Goal: Information Seeking & Learning: Learn about a topic

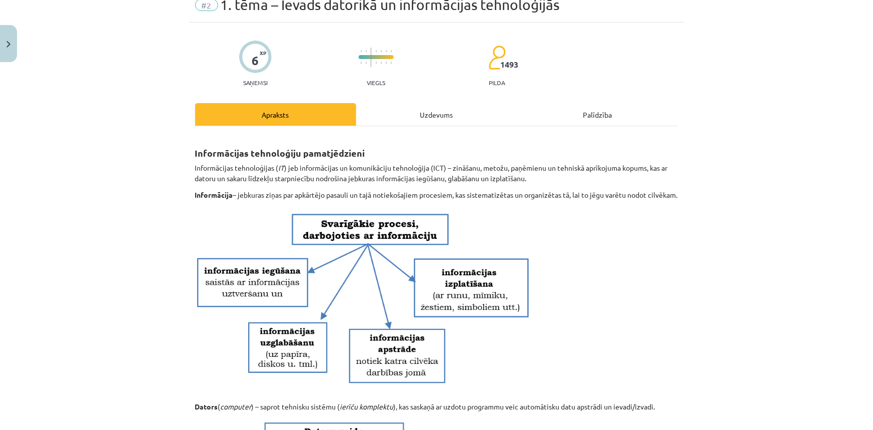
click at [318, 125] on div "Apraksts" at bounding box center [275, 114] width 161 height 23
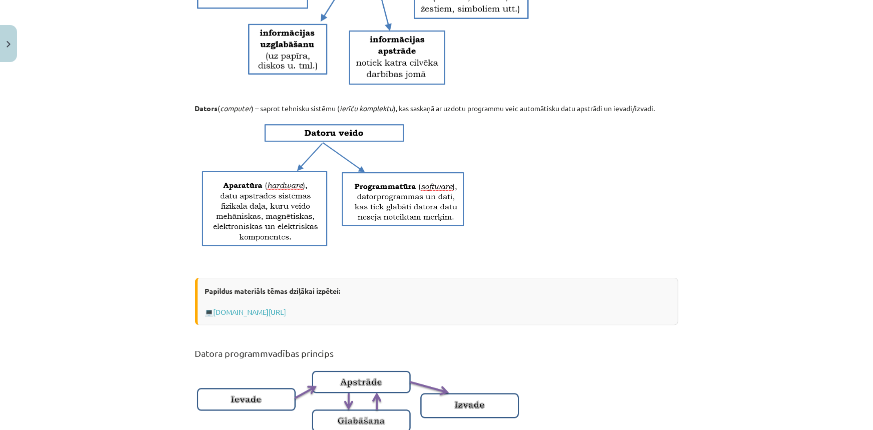
scroll to position [636, 0]
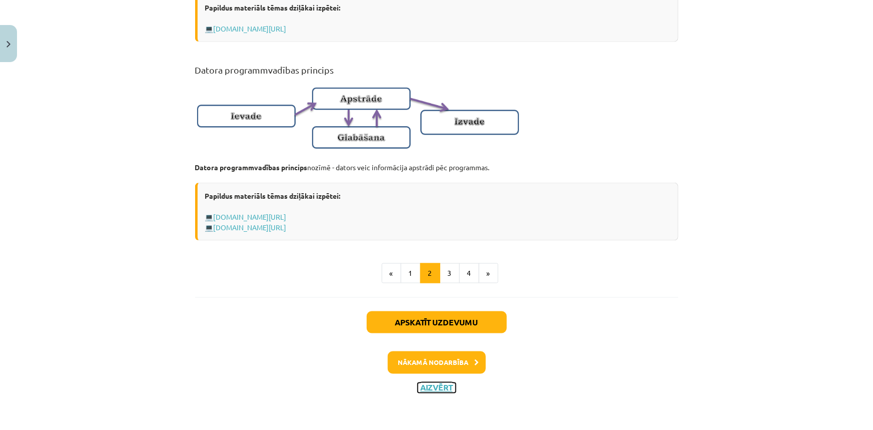
click at [429, 389] on button "Aizvērt" at bounding box center [437, 388] width 38 height 10
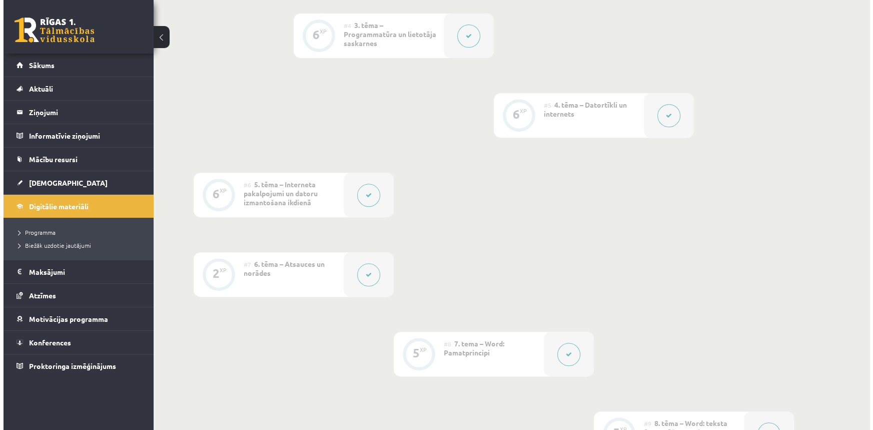
scroll to position [545, 0]
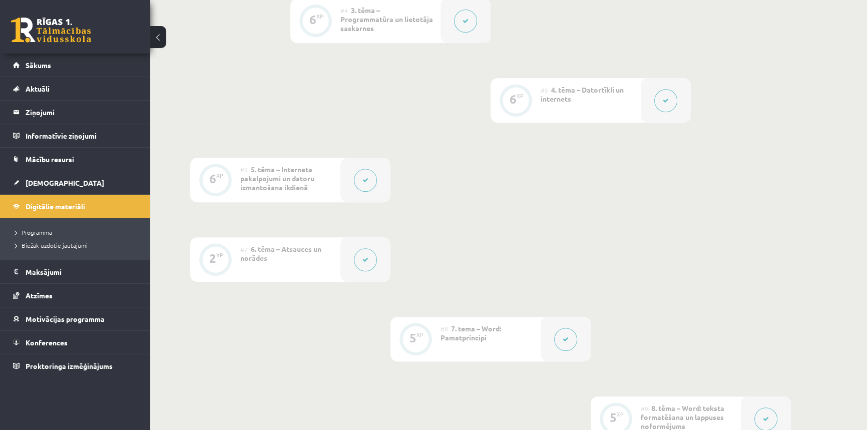
click at [370, 260] on button at bounding box center [365, 259] width 23 height 23
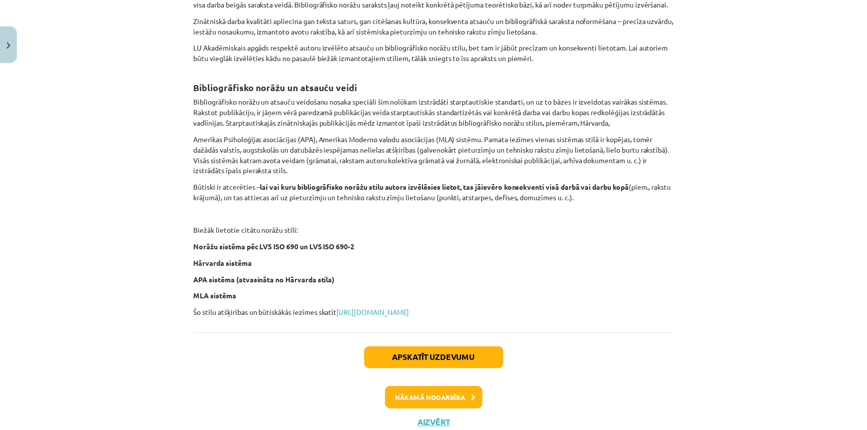
scroll to position [368, 0]
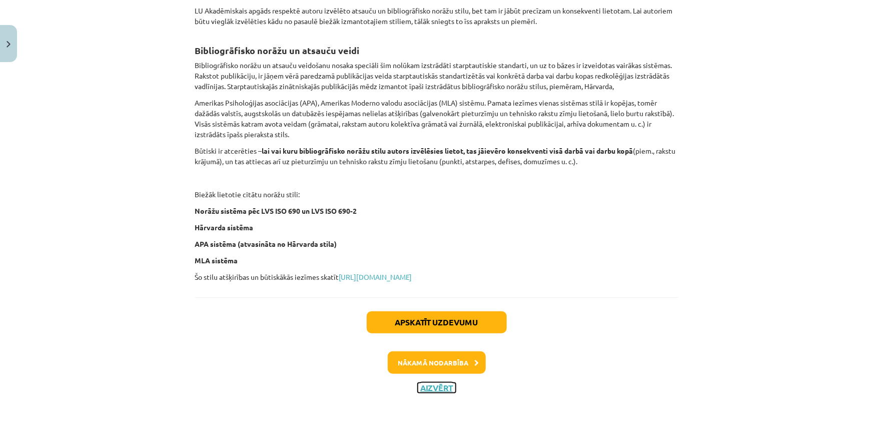
click at [439, 385] on button "Aizvērt" at bounding box center [437, 388] width 38 height 10
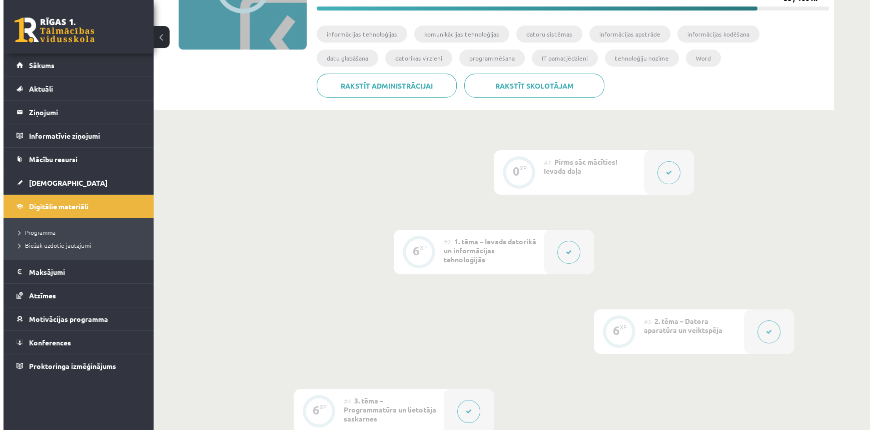
scroll to position [227, 0]
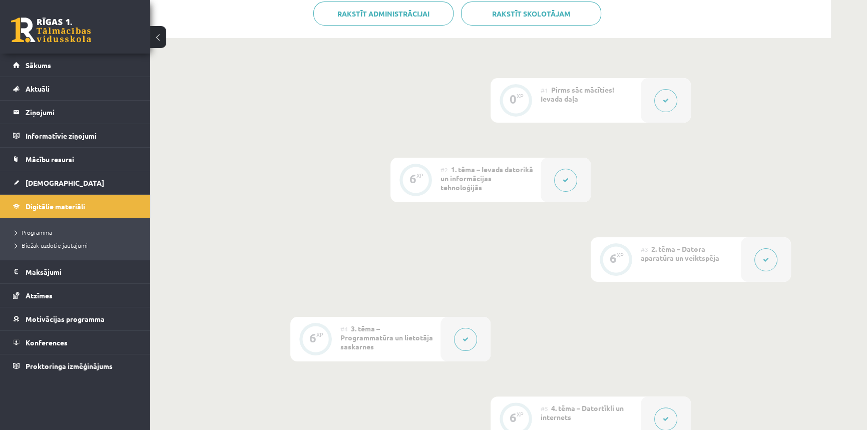
click at [571, 179] on button at bounding box center [565, 180] width 23 height 23
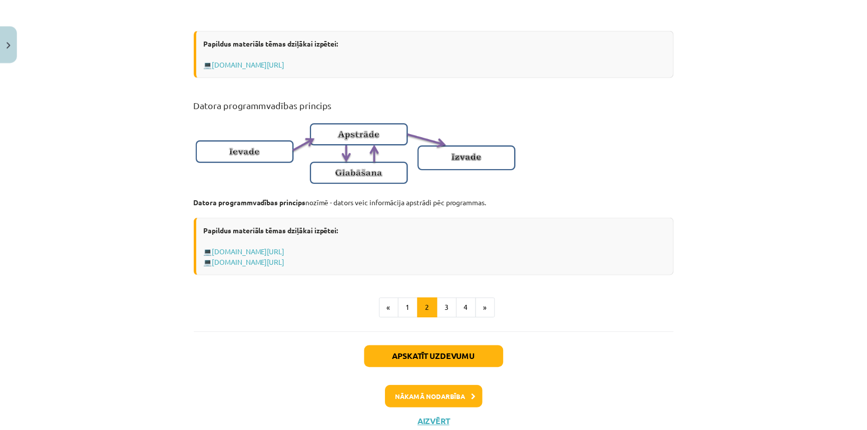
scroll to position [636, 0]
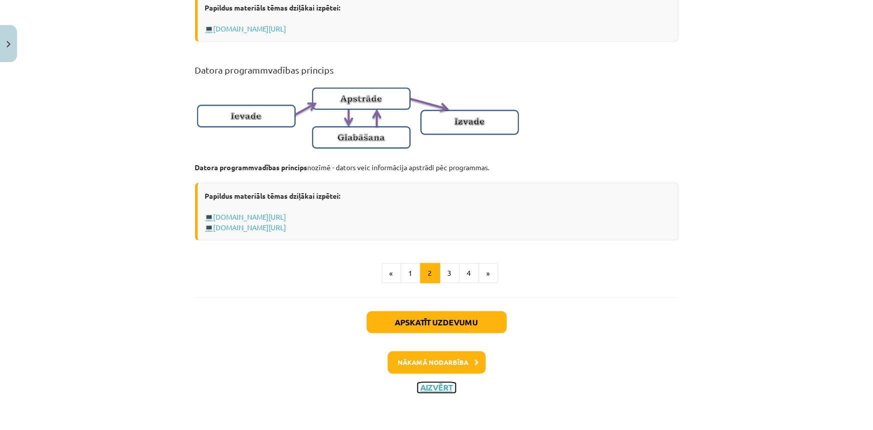
click at [437, 390] on button "Aizvērt" at bounding box center [437, 388] width 38 height 10
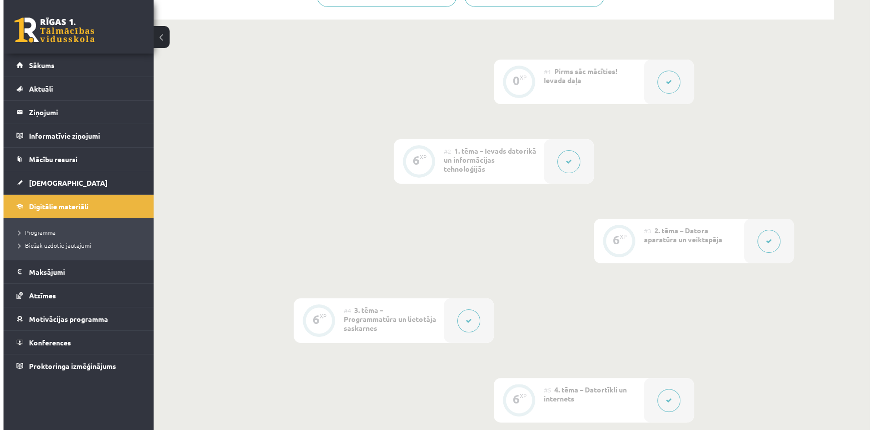
scroll to position [182, 0]
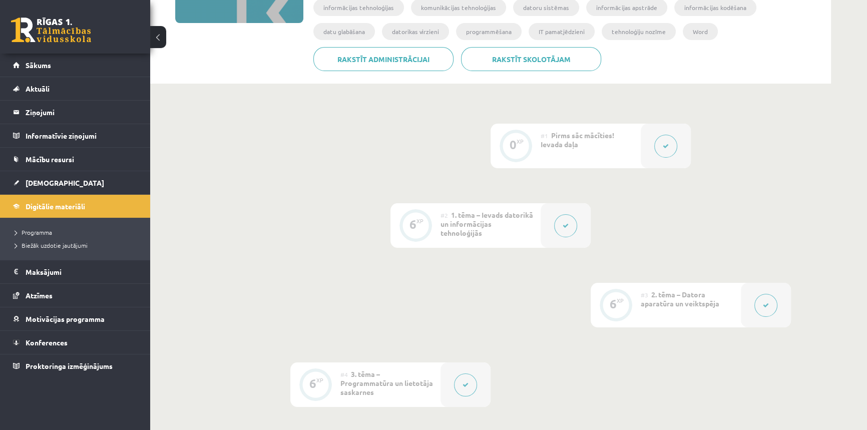
click at [569, 228] on button at bounding box center [565, 225] width 23 height 23
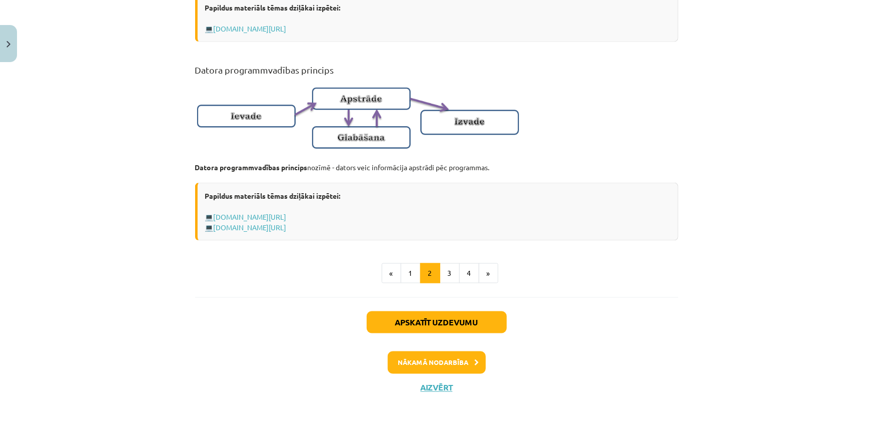
scroll to position [590, 0]
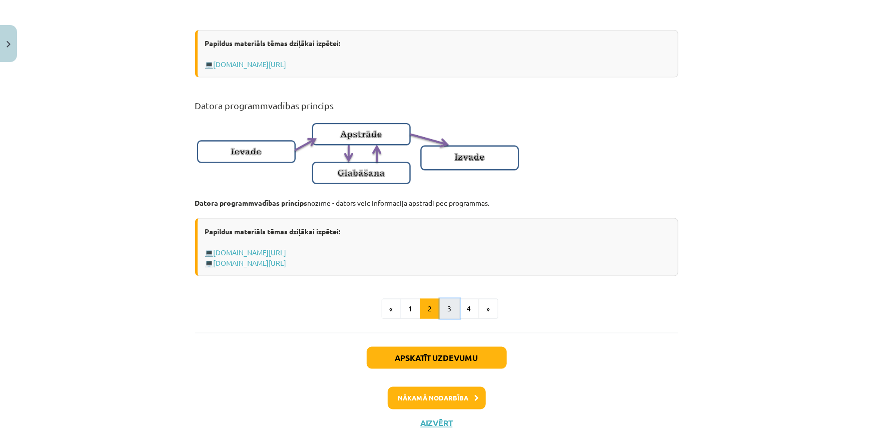
click at [447, 319] on button "3" at bounding box center [450, 309] width 20 height 20
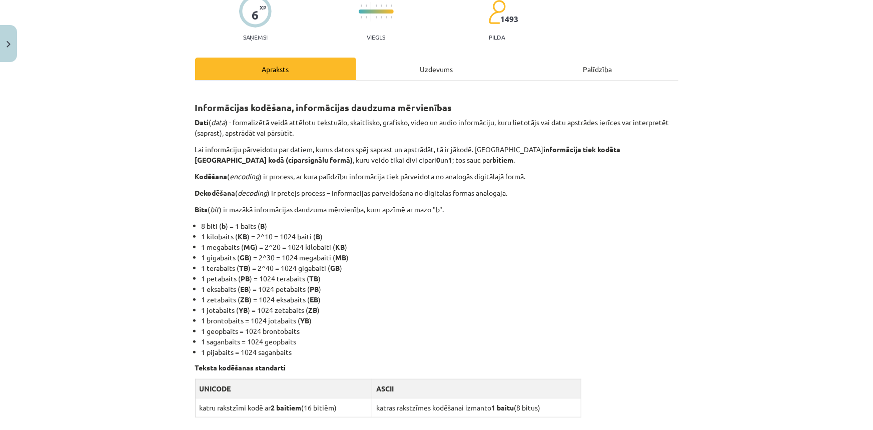
scroll to position [91, 0]
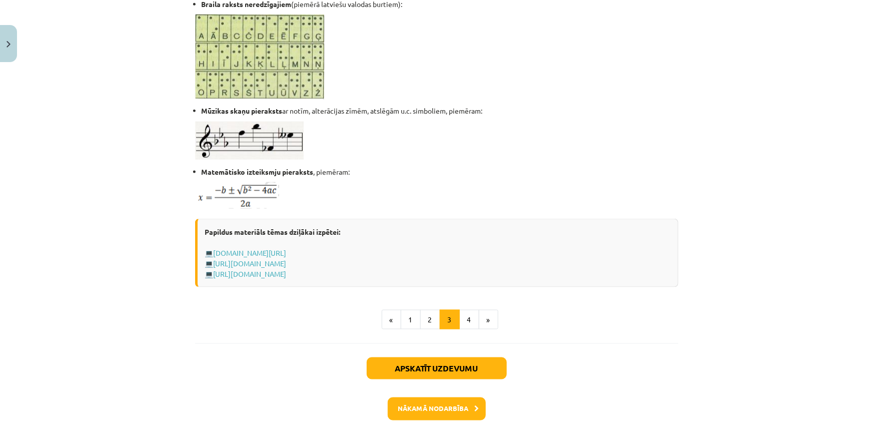
click at [467, 276] on div "Papildus materiāls tēmas dziļākai izpētei: 💻 www.uzdevumi.lv/p/informatika/6-kl…" at bounding box center [436, 253] width 483 height 69
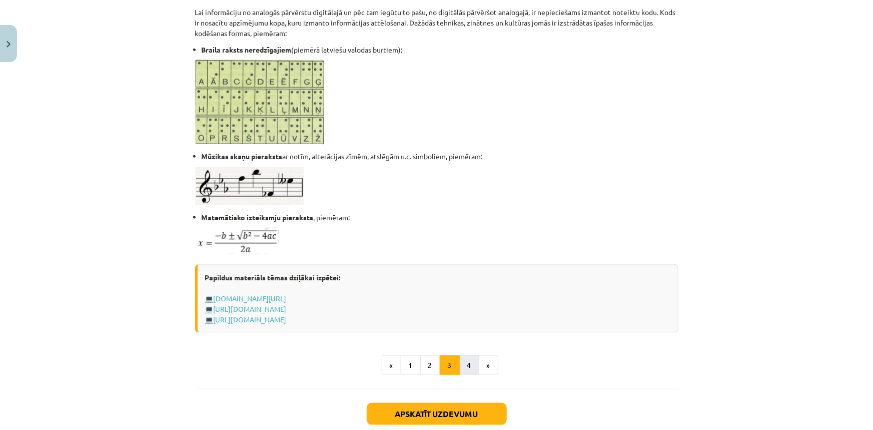
click at [468, 325] on div "Papildus materiāls tēmas dziļākai izpētei: 💻 www.uzdevumi.lv/p/informatika/6-kl…" at bounding box center [436, 298] width 483 height 69
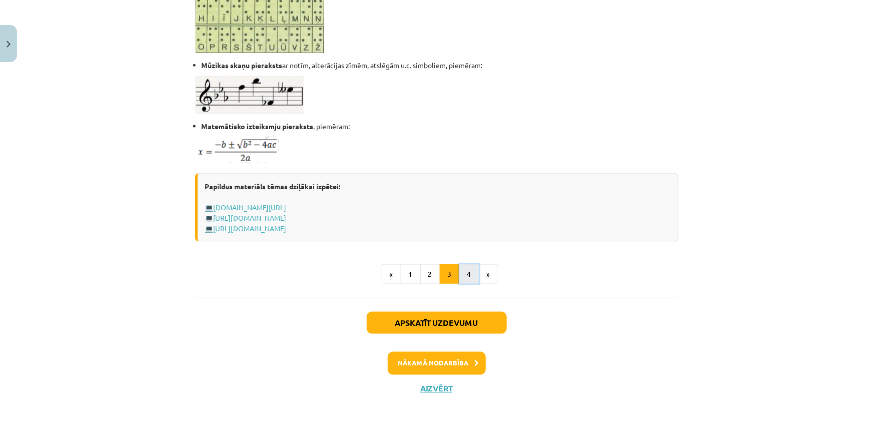
click at [466, 280] on button "4" at bounding box center [469, 274] width 20 height 20
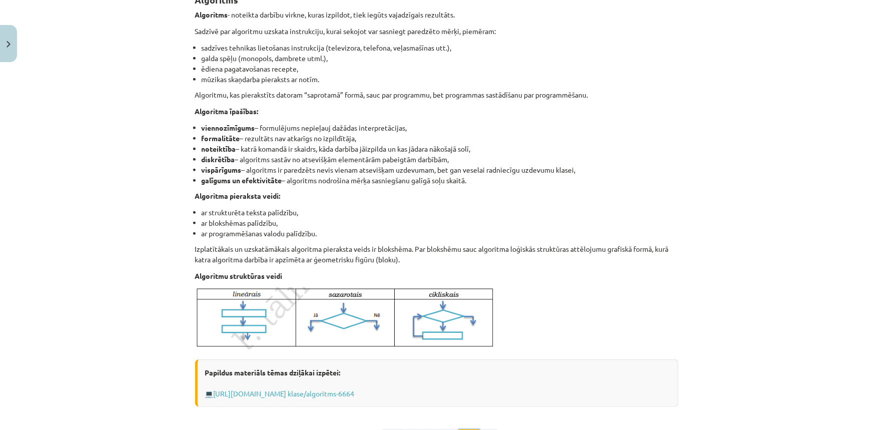
scroll to position [182, 0]
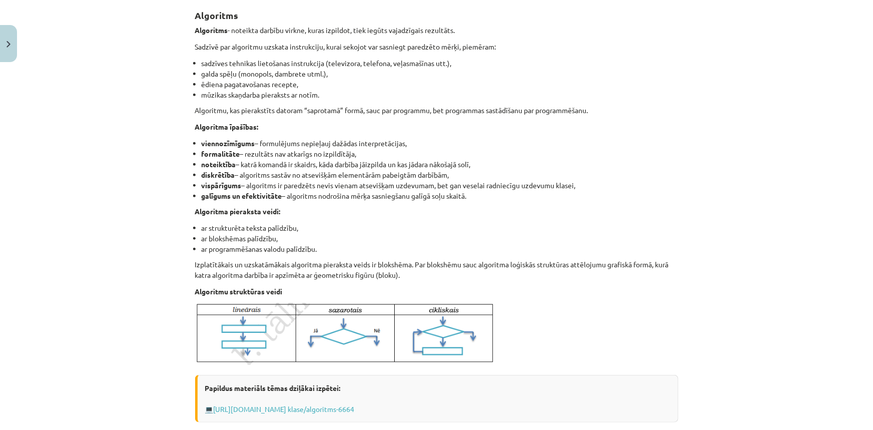
click at [248, 320] on img at bounding box center [345, 334] width 300 height 62
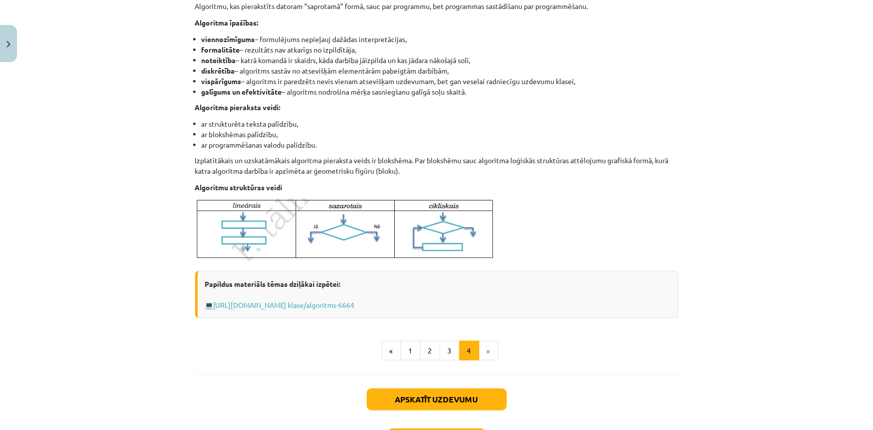
scroll to position [362, 0]
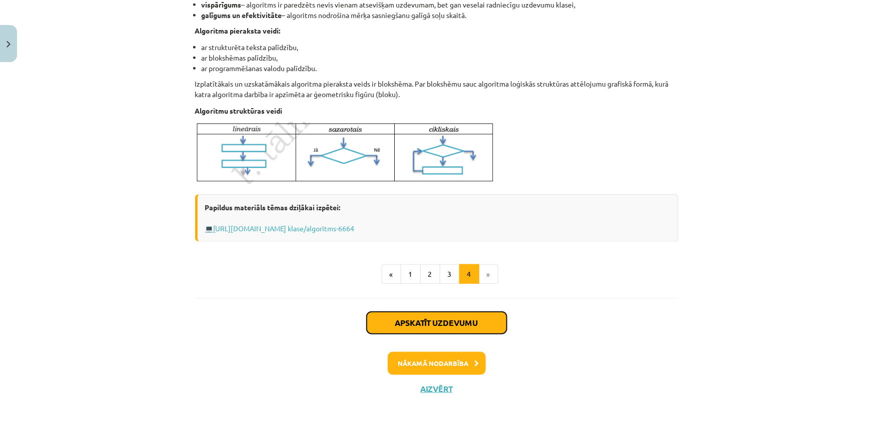
click at [417, 321] on button "Apskatīt uzdevumu" at bounding box center [437, 323] width 140 height 22
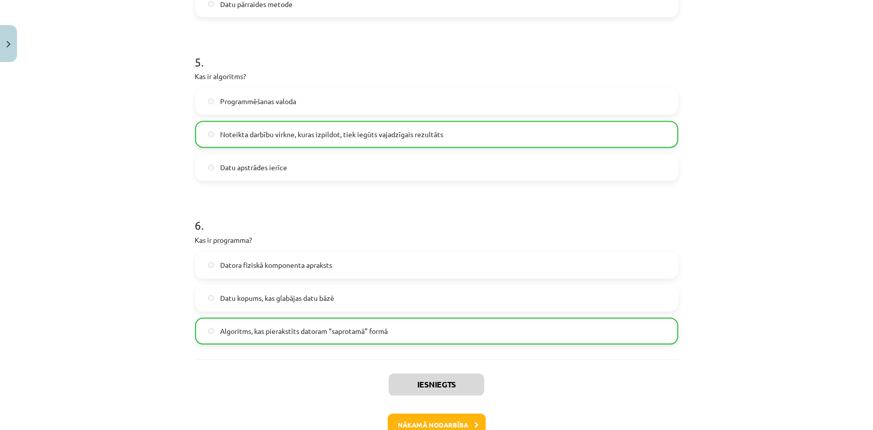
scroll to position [944, 0]
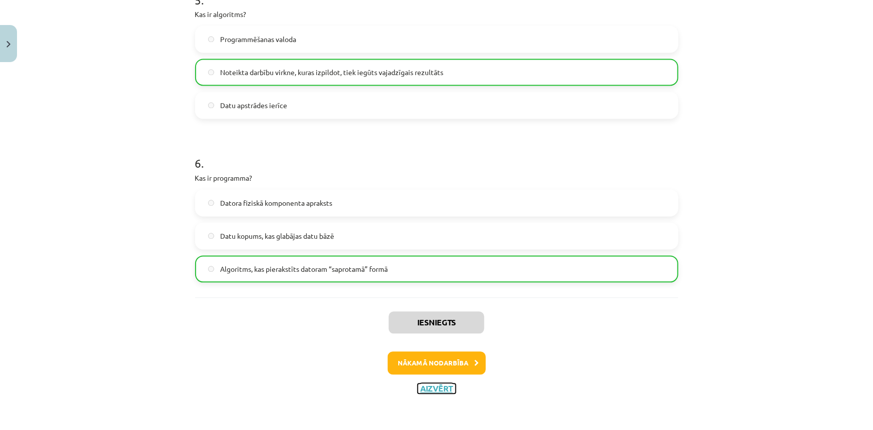
drag, startPoint x: 440, startPoint y: 389, endPoint x: 402, endPoint y: 367, distance: 43.5
click at [402, 367] on div "Iesniegts Nākamā nodarbība Aizvērt" at bounding box center [436, 349] width 483 height 102
click at [402, 365] on button "Nākamā nodarbība" at bounding box center [437, 363] width 98 height 23
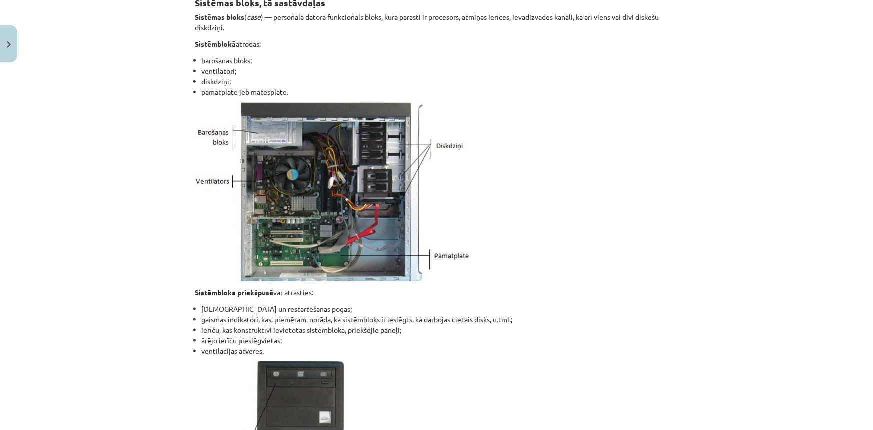
scroll to position [314, 0]
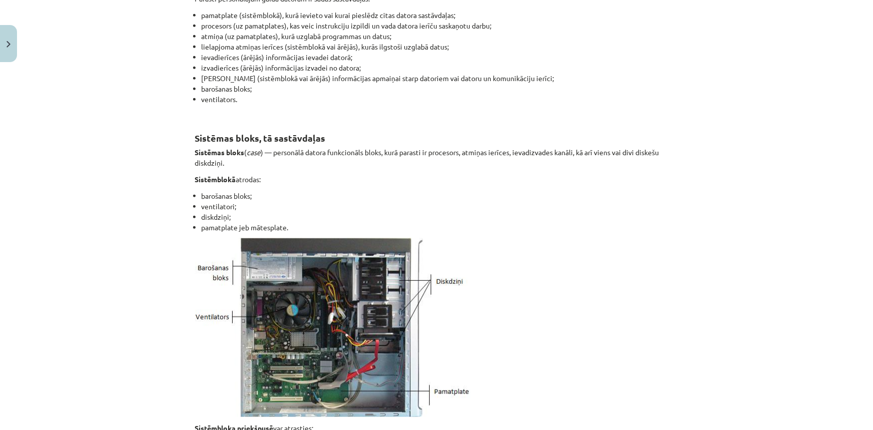
click at [299, 254] on img at bounding box center [332, 327] width 275 height 179
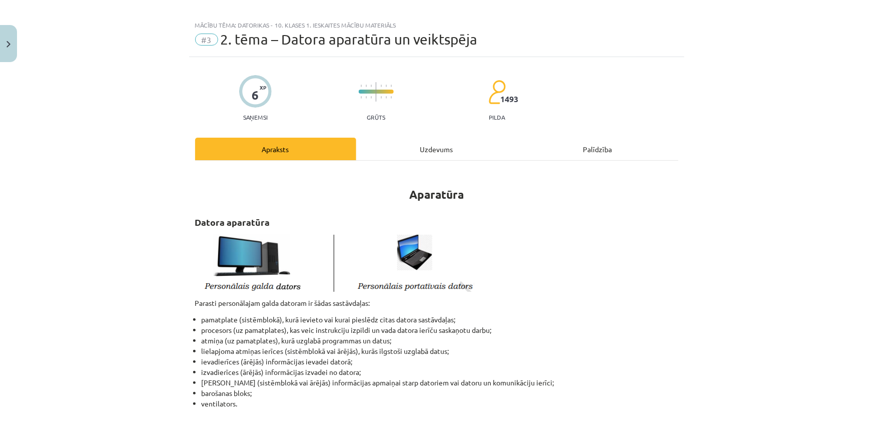
scroll to position [0, 0]
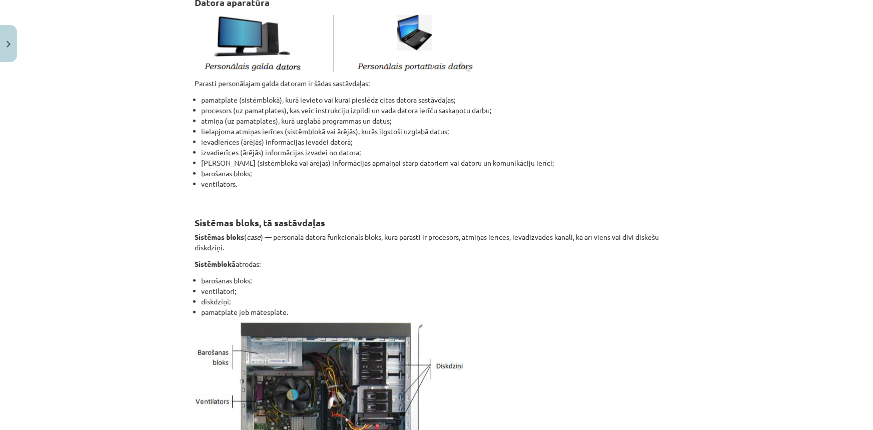
scroll to position [227, 0]
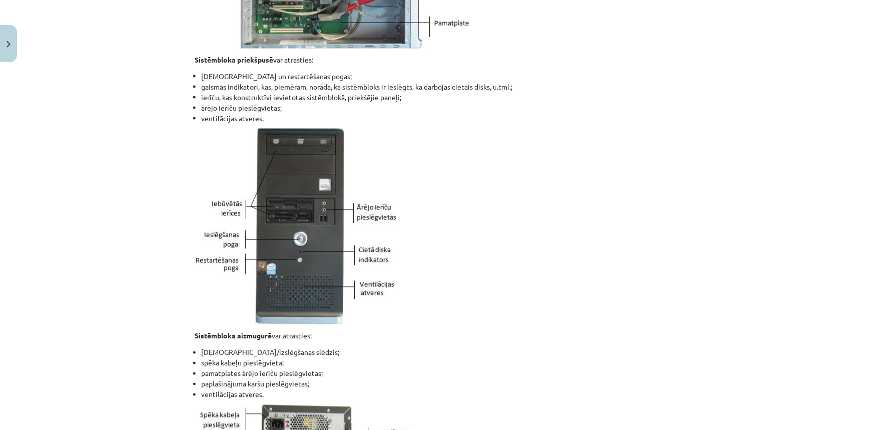
click at [344, 72] on li "ieslēgšanas un restartēšanas pogas;" at bounding box center [440, 76] width 477 height 11
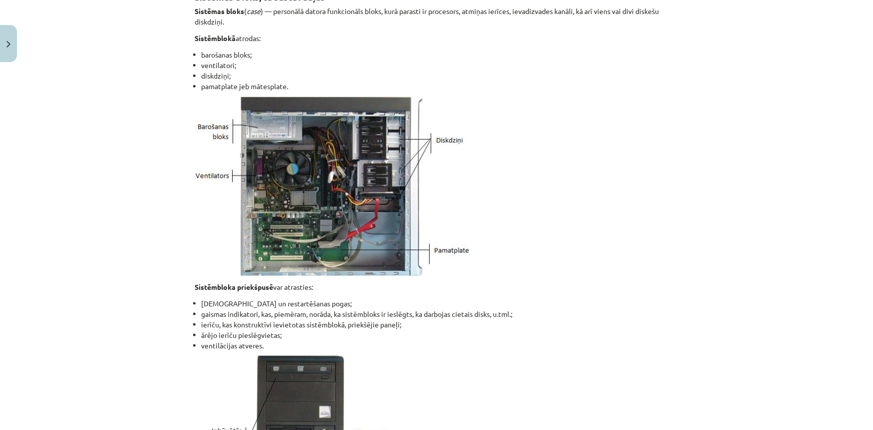
click at [324, 145] on img at bounding box center [332, 186] width 275 height 179
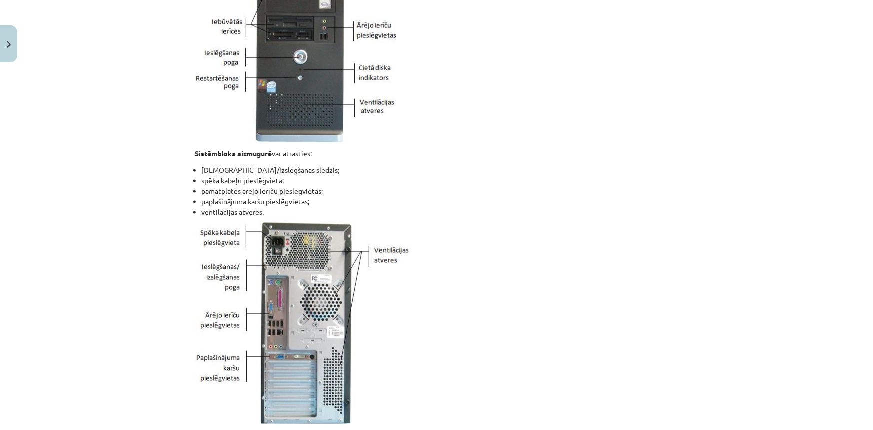
click at [322, 166] on div "Aparatūra Datora aparatūra Parasti personālajam galda datoram ir šādas sastāvda…" at bounding box center [436, 218] width 483 height 1807
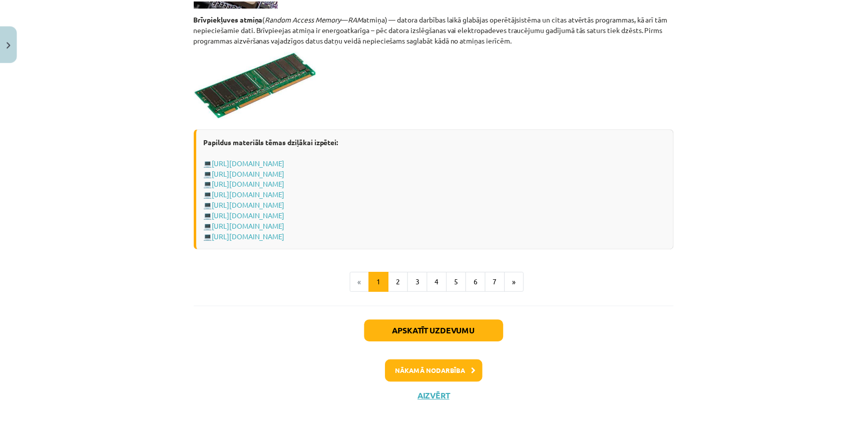
scroll to position [1744, 0]
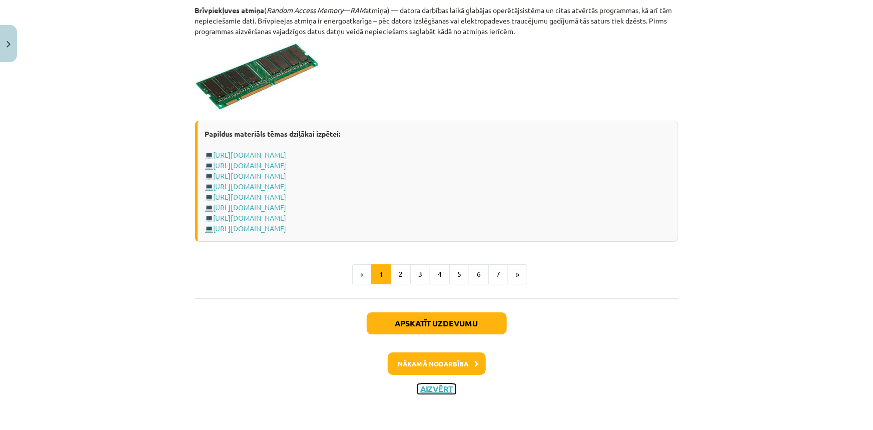
click at [446, 388] on button "Aizvērt" at bounding box center [437, 389] width 38 height 10
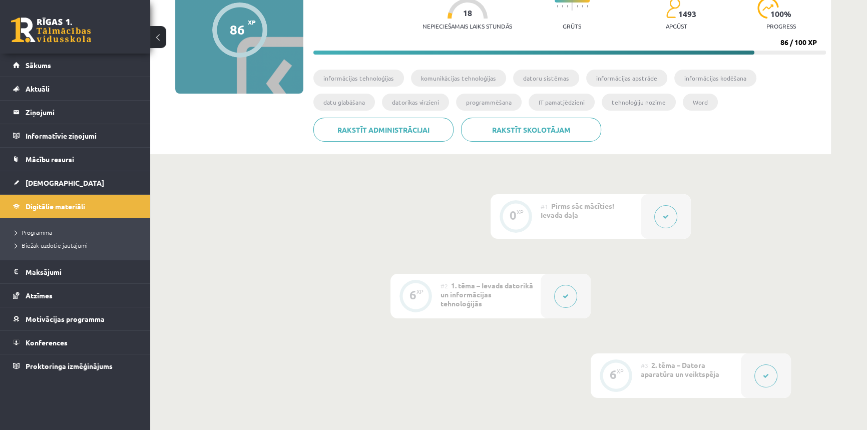
scroll to position [91, 0]
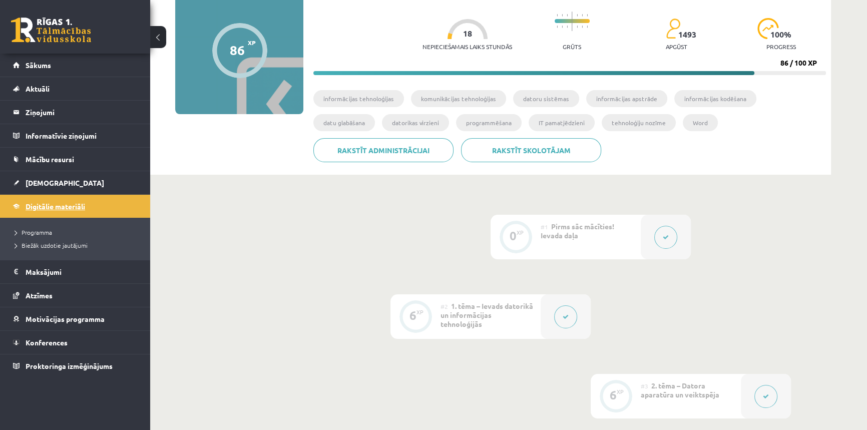
click at [42, 205] on span "Digitālie materiāli" at bounding box center [56, 206] width 60 height 9
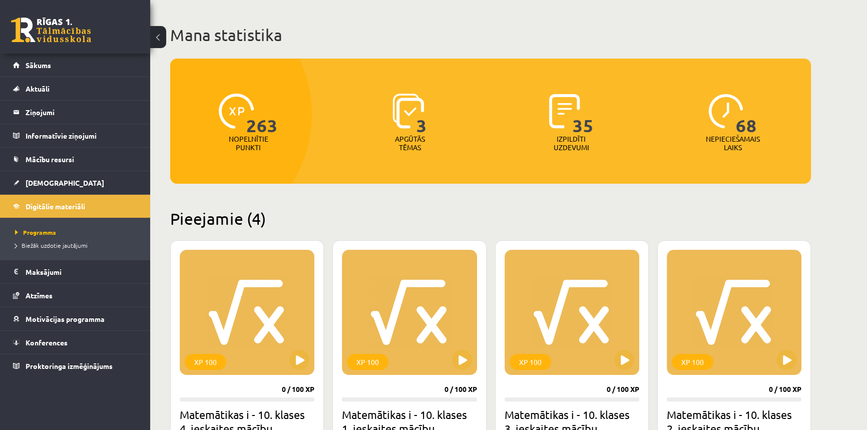
scroll to position [91, 0]
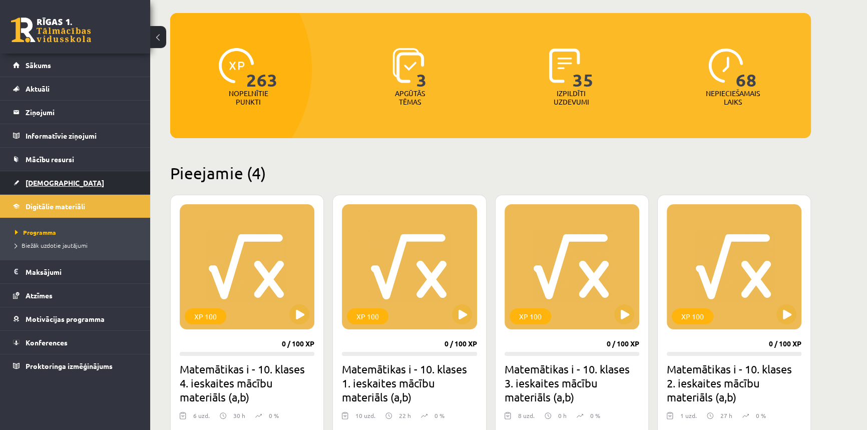
click at [52, 180] on span "[DEMOGRAPHIC_DATA]" at bounding box center [65, 182] width 79 height 9
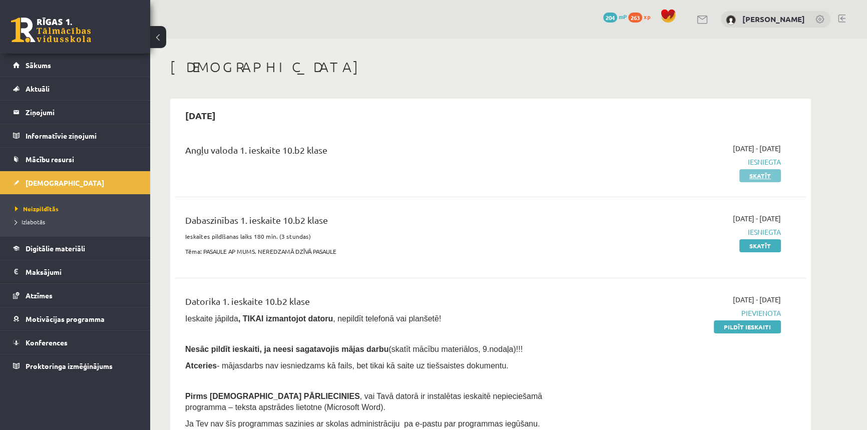
click at [762, 178] on link "Skatīt" at bounding box center [760, 175] width 42 height 13
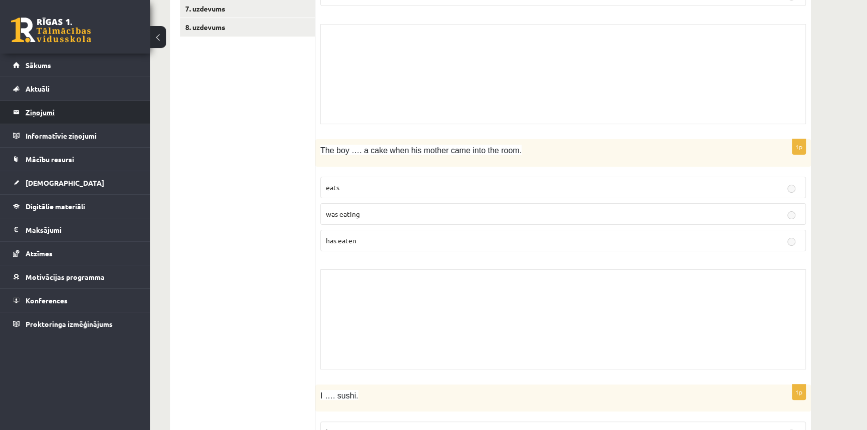
scroll to position [318, 0]
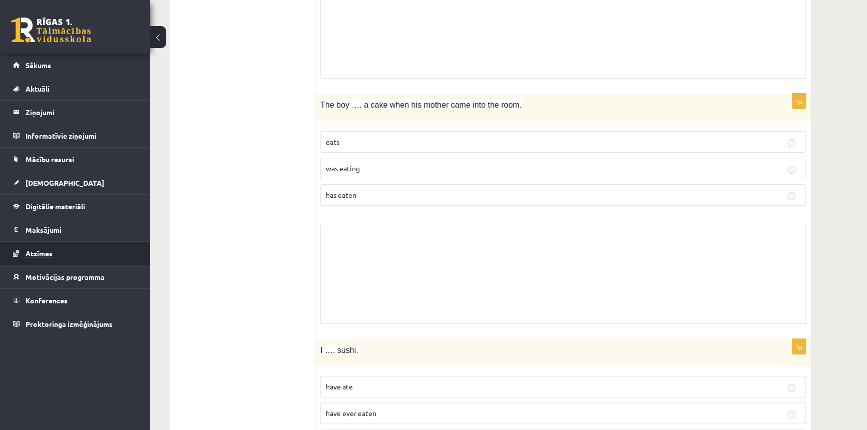
click at [44, 256] on link "Atzīmes" at bounding box center [75, 253] width 125 height 23
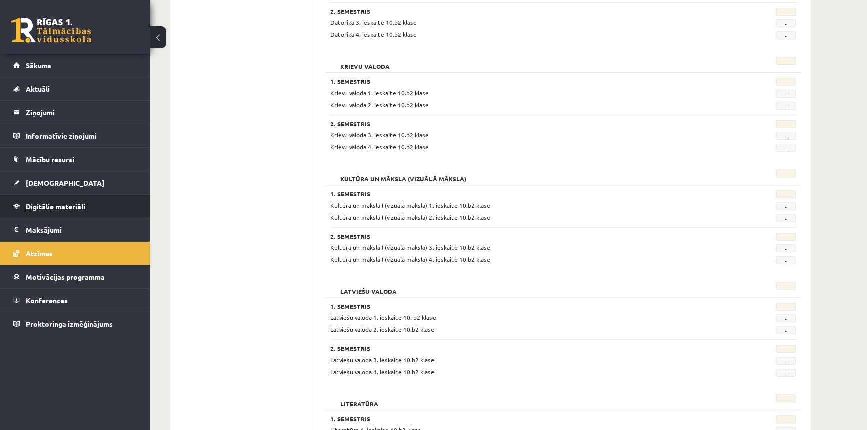
scroll to position [455, 0]
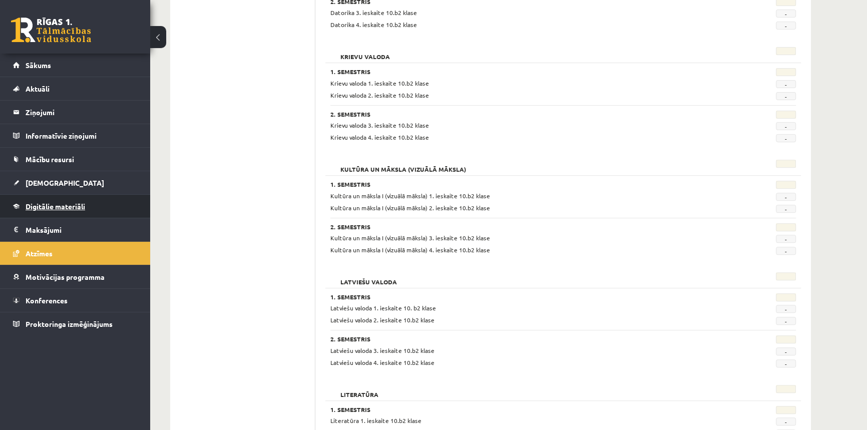
click at [53, 205] on span "Digitālie materiāli" at bounding box center [56, 206] width 60 height 9
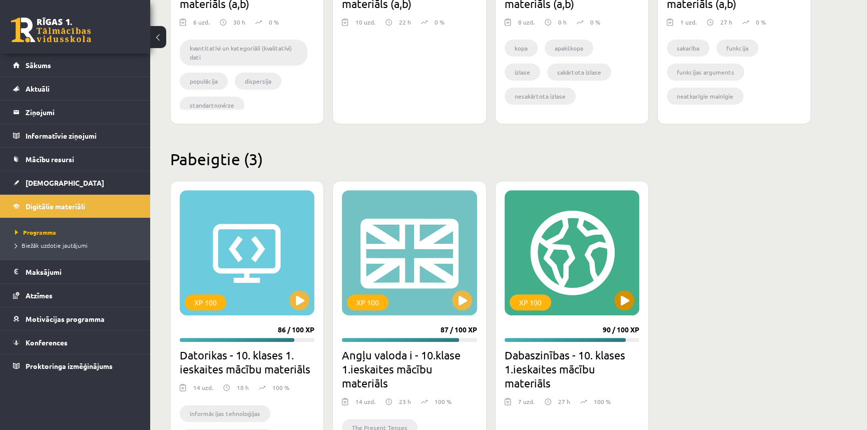
scroll to position [500, 0]
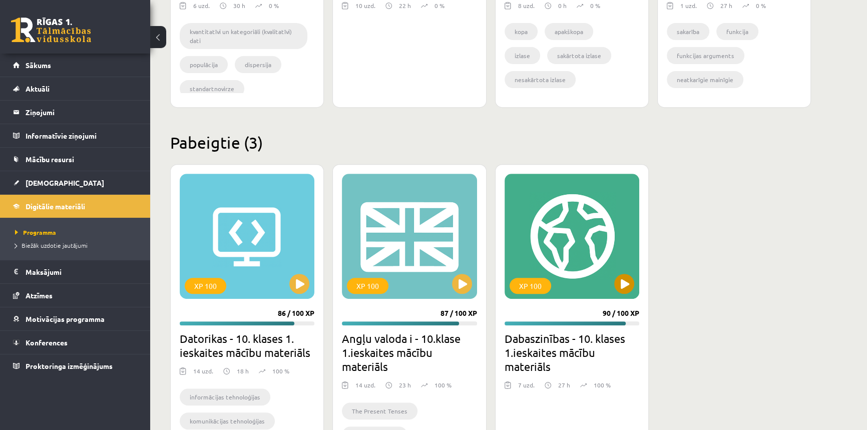
click at [530, 278] on div "XP 100" at bounding box center [530, 286] width 42 height 16
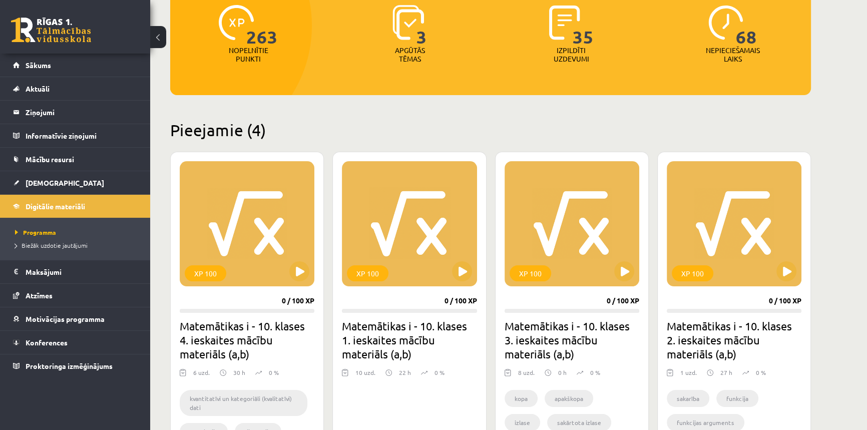
click at [232, 151] on div "Pieejamie (4) XP 100 0 / 100 XP Matemātikas i - 10. klases 4. ieskaites mācību …" at bounding box center [490, 297] width 641 height 354
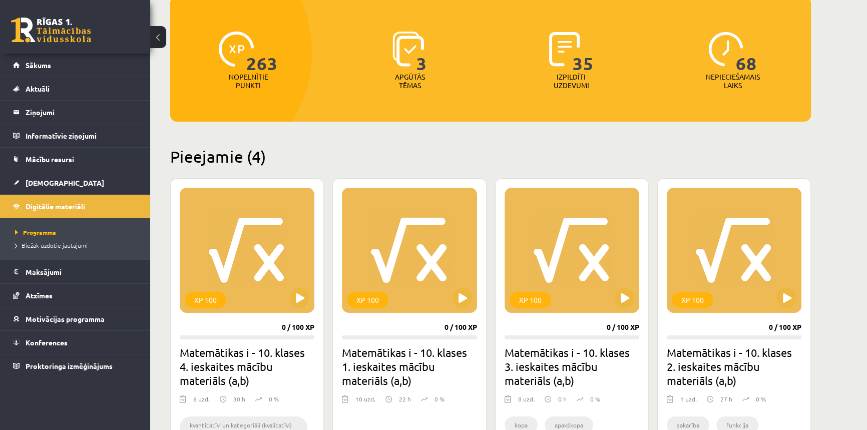
scroll to position [91, 0]
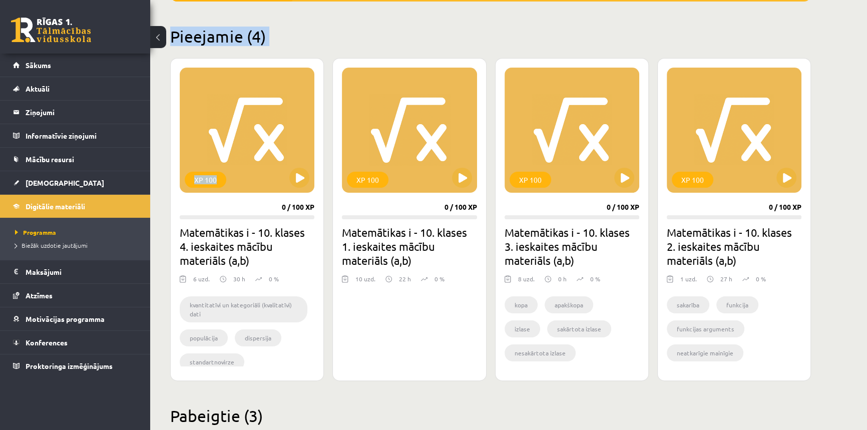
drag, startPoint x: 250, startPoint y: 86, endPoint x: 246, endPoint y: 104, distance: 18.5
click at [246, 104] on div "Mana statistika 263 Nopelnītie punkti 3 Apgūtās tēmas 35 Izpildīti uzdevumi 68 …" at bounding box center [490, 295] width 681 height 969
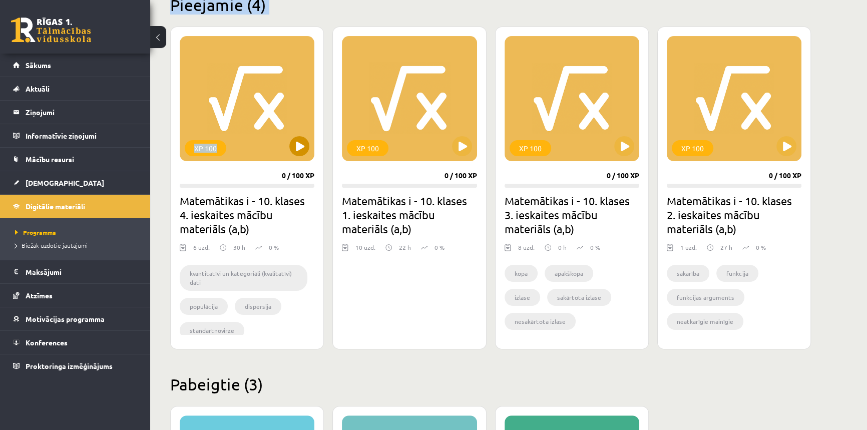
scroll to position [273, 0]
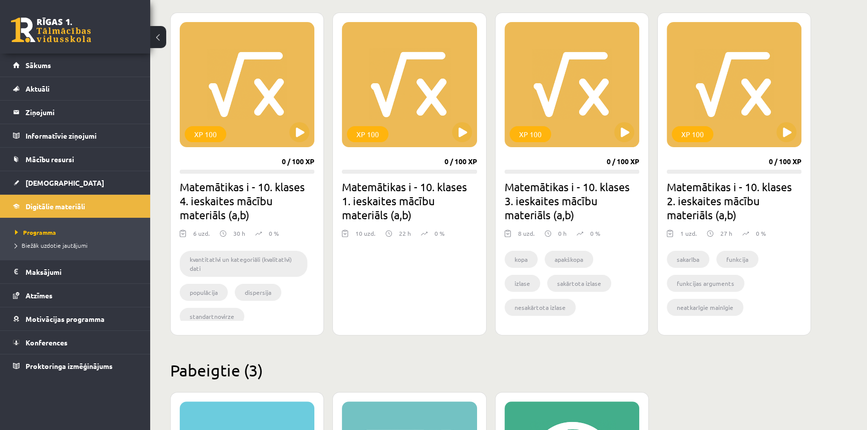
click at [220, 186] on h2 "Matemātikas i - 10. klases 4. ieskaites mācību materiāls (a,b)" at bounding box center [247, 201] width 135 height 42
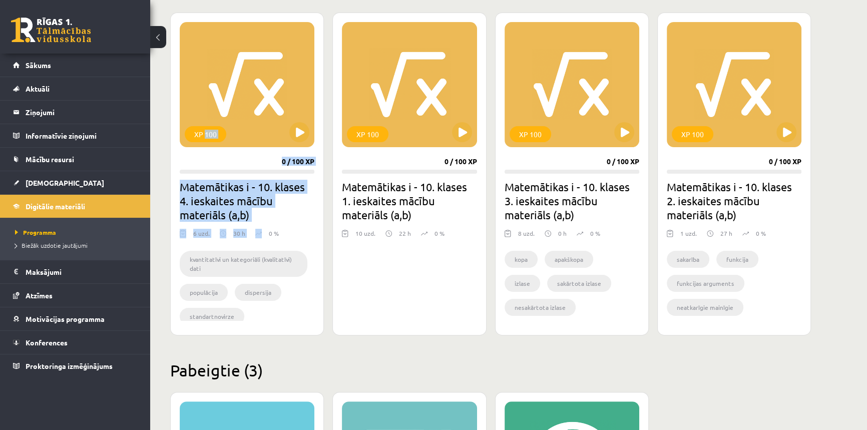
drag, startPoint x: 205, startPoint y: 127, endPoint x: 275, endPoint y: 230, distance: 124.5
click at [268, 230] on div "XP 100 0 / 100 XP Matemātikas i - 10. klases 4. ieskaites mācību materiāls (a,b…" at bounding box center [247, 174] width 154 height 323
click at [286, 221] on div "XP 100 0 / 100 XP Matemātikas i - 10. klases 4. ieskaites mācību materiāls (a,b…" at bounding box center [247, 174] width 154 height 323
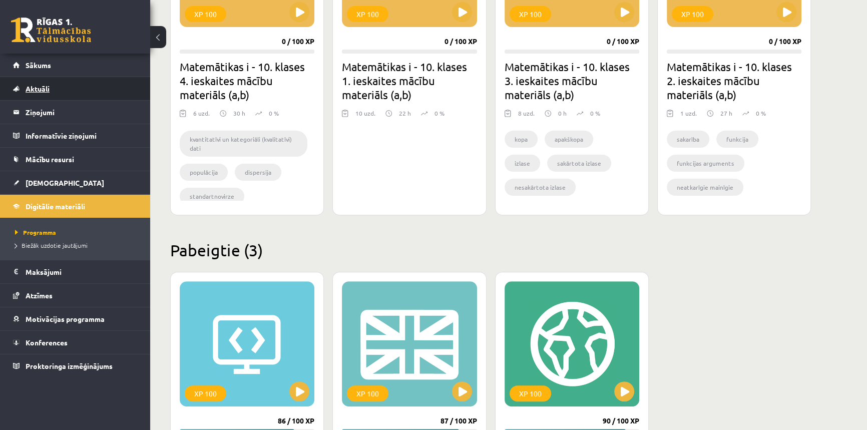
scroll to position [364, 0]
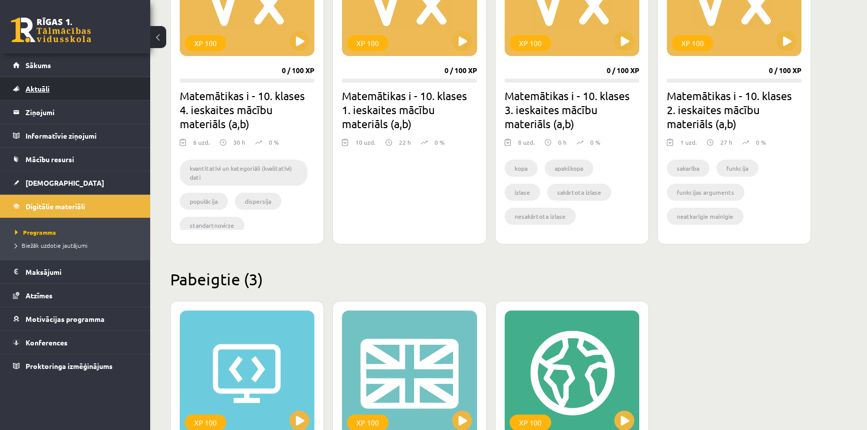
click at [44, 86] on span "Aktuāli" at bounding box center [38, 88] width 24 height 9
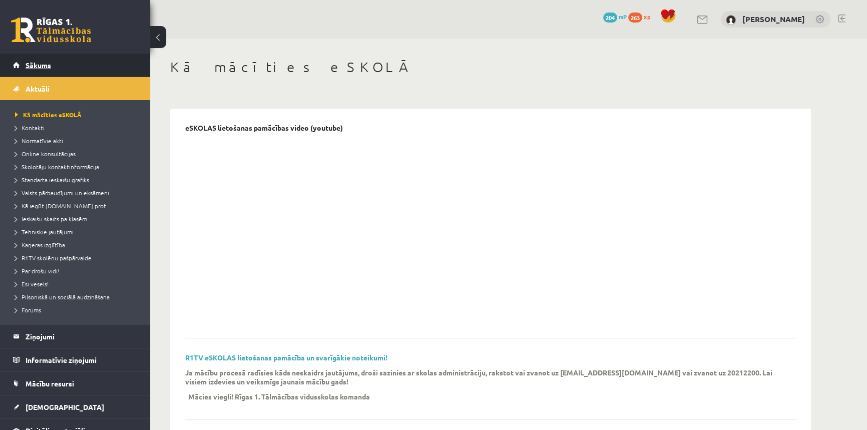
click at [47, 68] on span "Sākums" at bounding box center [39, 65] width 26 height 9
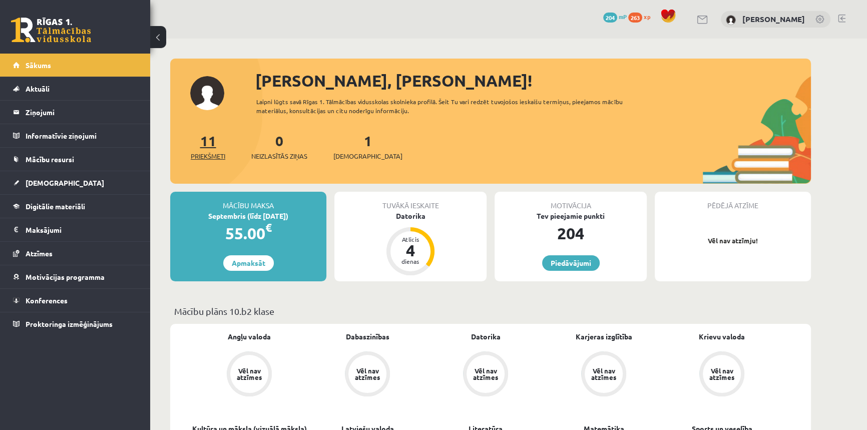
click at [207, 148] on link "11 Priekšmeti" at bounding box center [208, 147] width 35 height 30
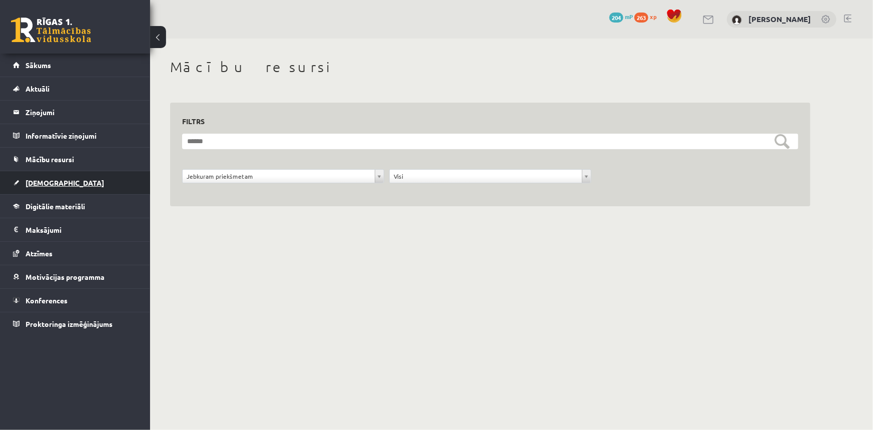
click at [38, 183] on span "[DEMOGRAPHIC_DATA]" at bounding box center [65, 182] width 79 height 9
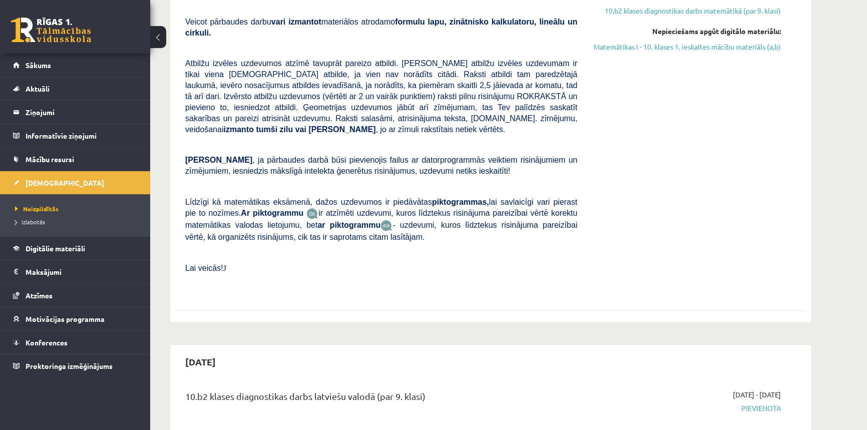
scroll to position [1410, 0]
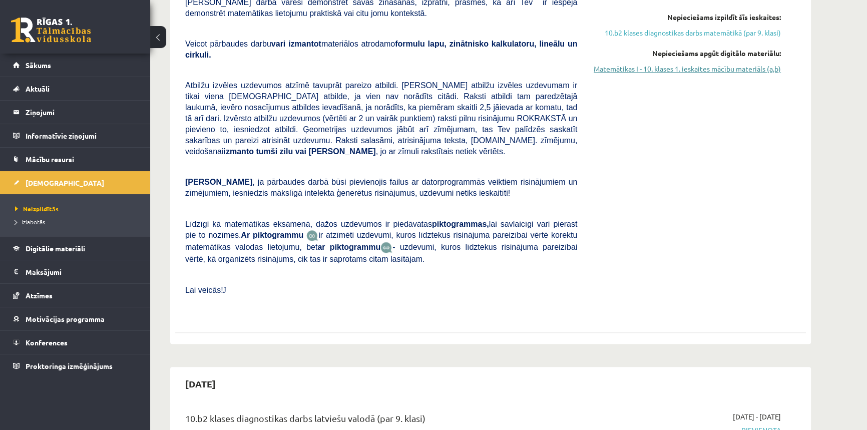
click at [687, 71] on link "Matemātikas I - 10. klases 1. ieskaites mācību materiāls (a,b)" at bounding box center [686, 69] width 189 height 11
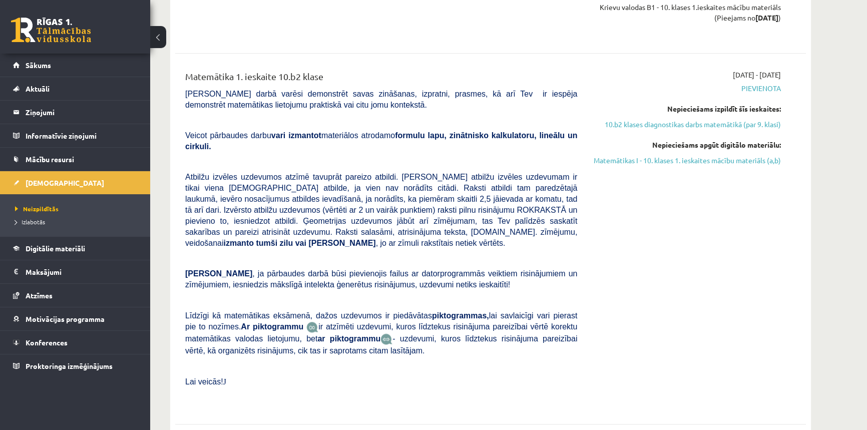
scroll to position [1319, 0]
click at [731, 160] on link "Matemātikas I - 10. klases 1. ieskaites mācību materiāls (a,b)" at bounding box center [686, 160] width 189 height 11
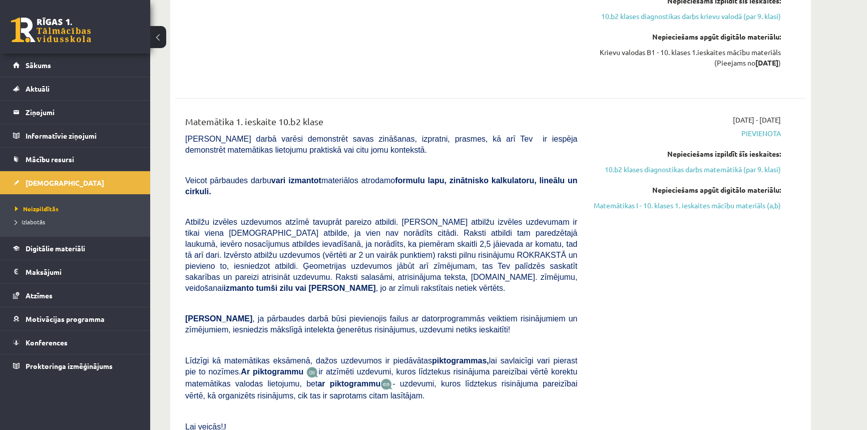
scroll to position [1228, 0]
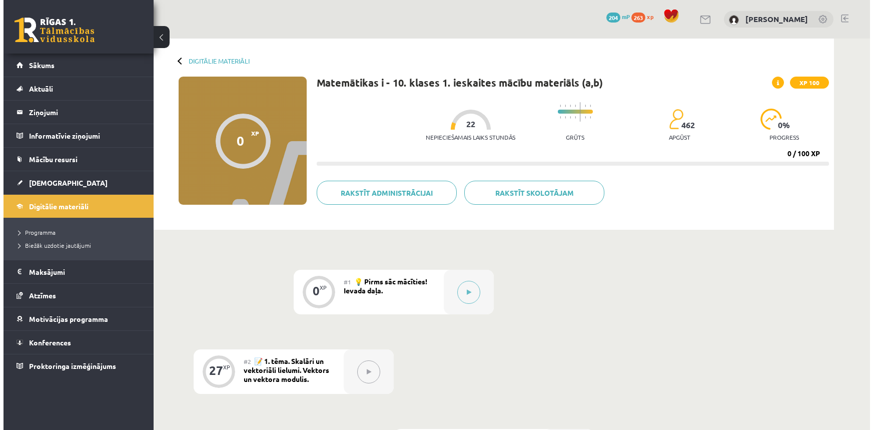
scroll to position [45, 0]
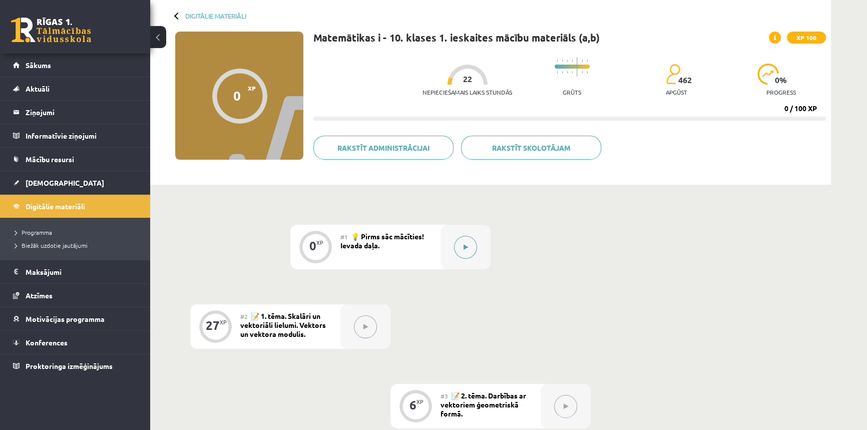
click at [470, 248] on button at bounding box center [465, 247] width 23 height 23
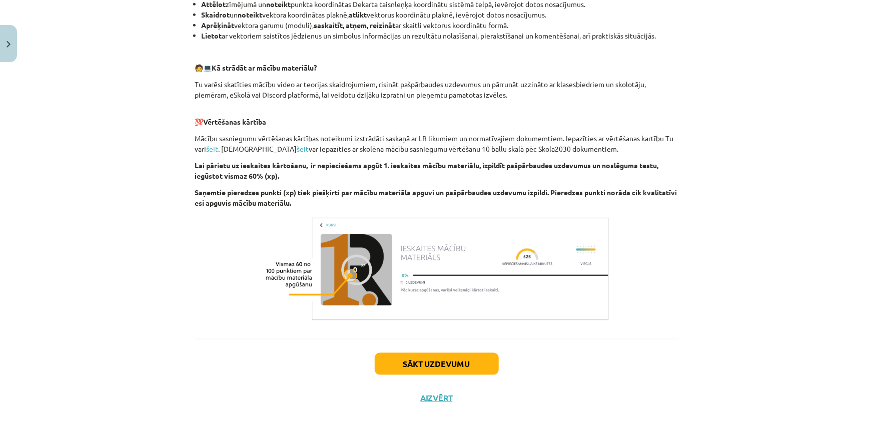
scroll to position [455, 0]
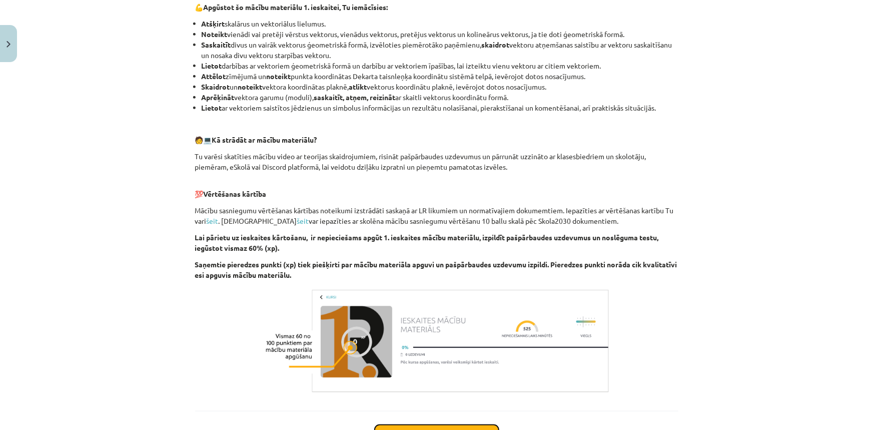
click at [436, 407] on div "0 XP Saņemsi Viegls 462 pilda Apraksts Uzdevums Palīdzība 👋 Esi sveicināts prie…" at bounding box center [436, 86] width 495 height 801
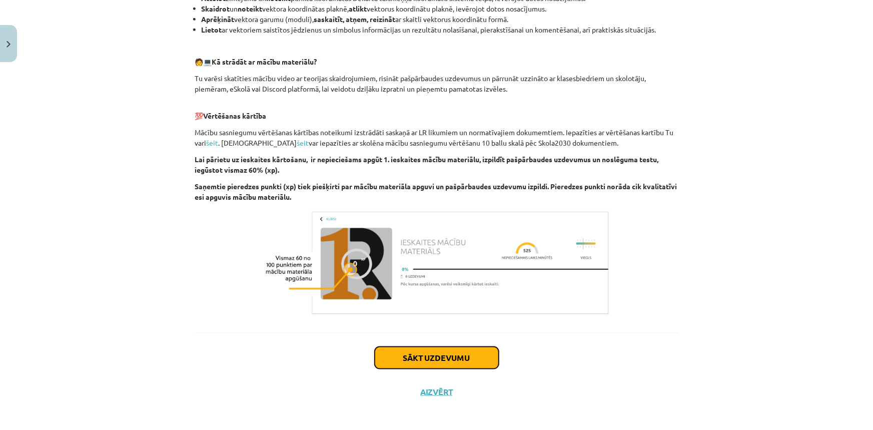
scroll to position [462, 0]
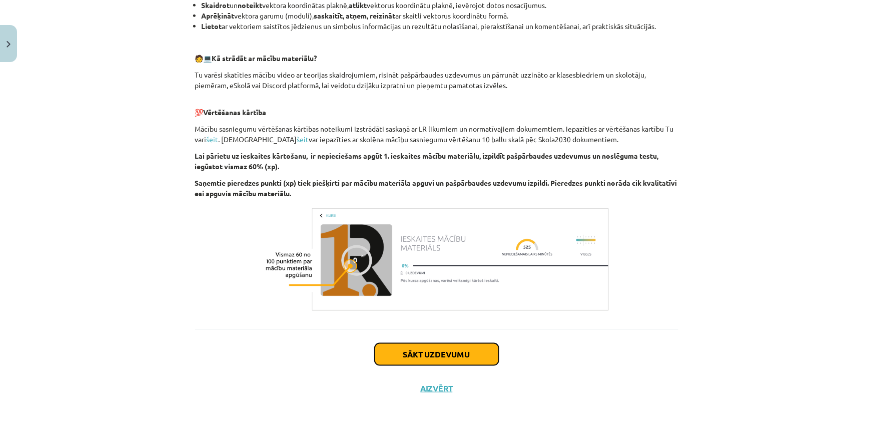
click at [430, 360] on button "Sākt uzdevumu" at bounding box center [437, 354] width 124 height 22
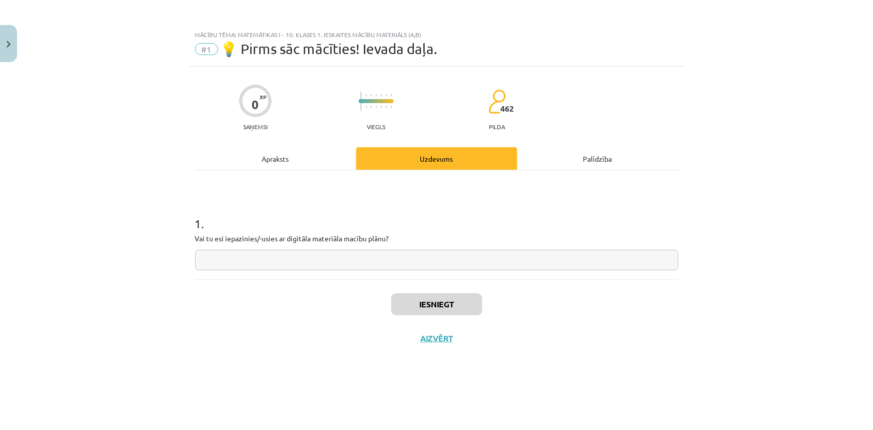
scroll to position [0, 0]
click at [298, 263] on input "text" at bounding box center [436, 260] width 483 height 21
type input "**"
click at [444, 302] on button "Iesniegt" at bounding box center [436, 304] width 91 height 22
click at [434, 345] on button "Nākamā nodarbība" at bounding box center [437, 344] width 98 height 23
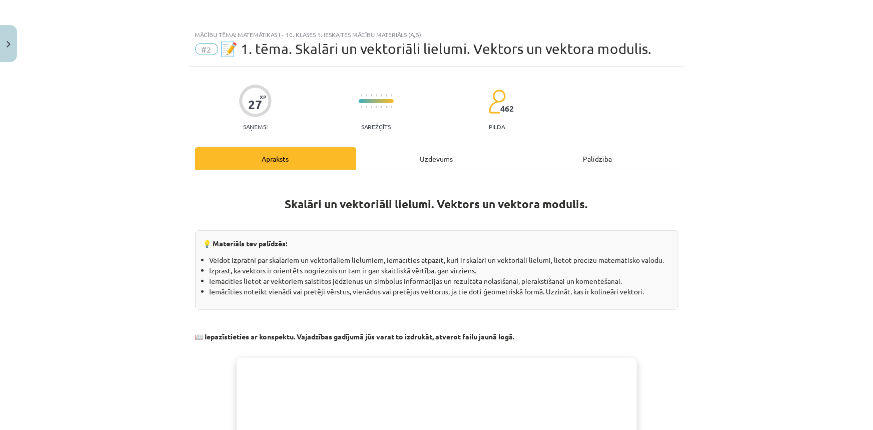
scroll to position [45, 0]
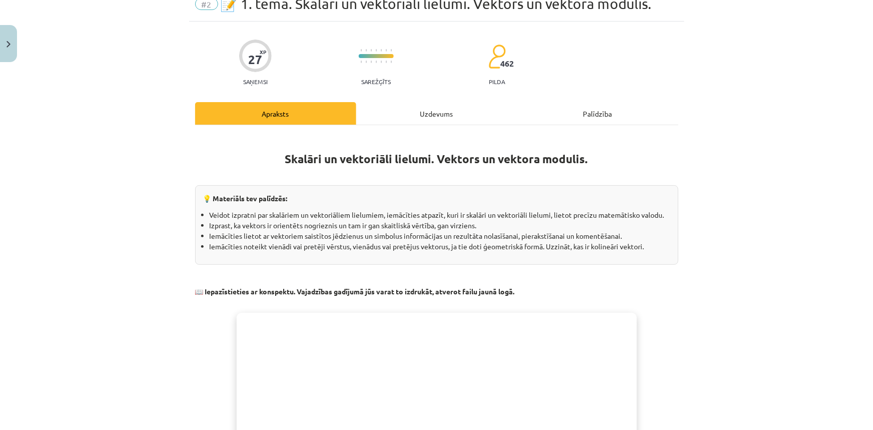
click at [440, 158] on div "Apraksts Uzdevums Palīdzība Skalāri un vektoriāli lielumi. Vektors un vektora m…" at bounding box center [436, 406] width 483 height 609
click at [439, 114] on div "Uzdevums" at bounding box center [436, 113] width 161 height 23
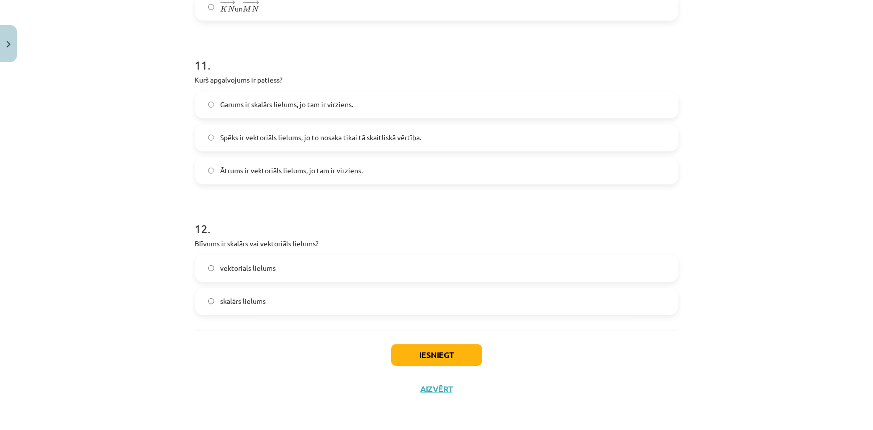
scroll to position [3168, 0]
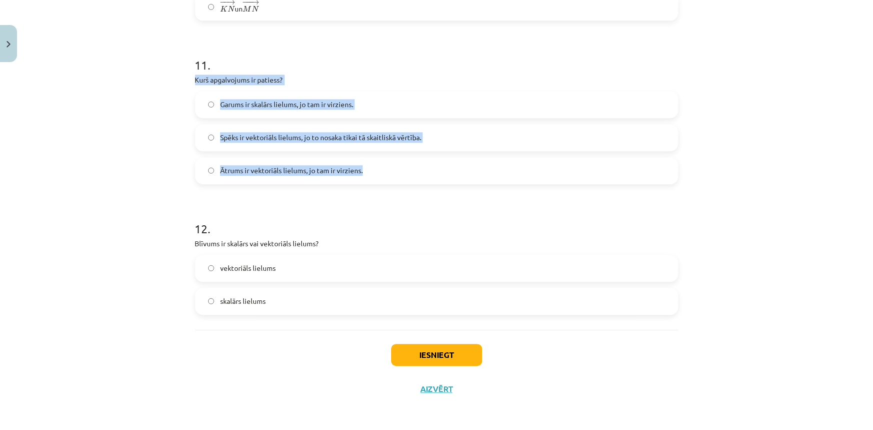
drag, startPoint x: 191, startPoint y: 75, endPoint x: 360, endPoint y: 180, distance: 199.6
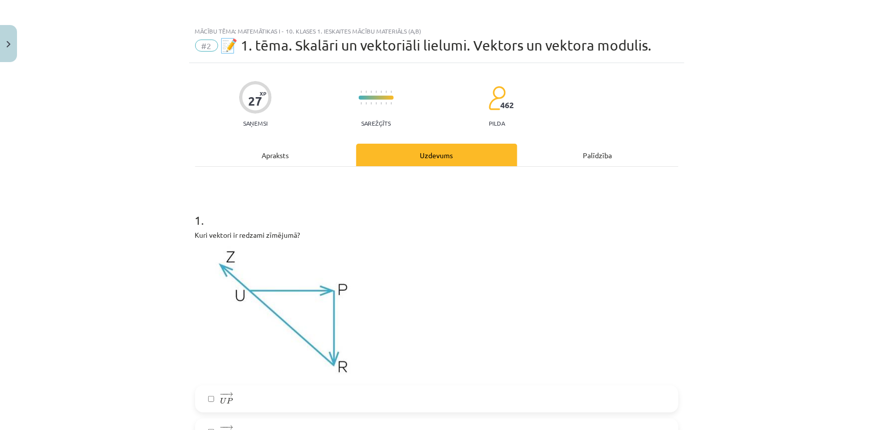
scroll to position [0, 0]
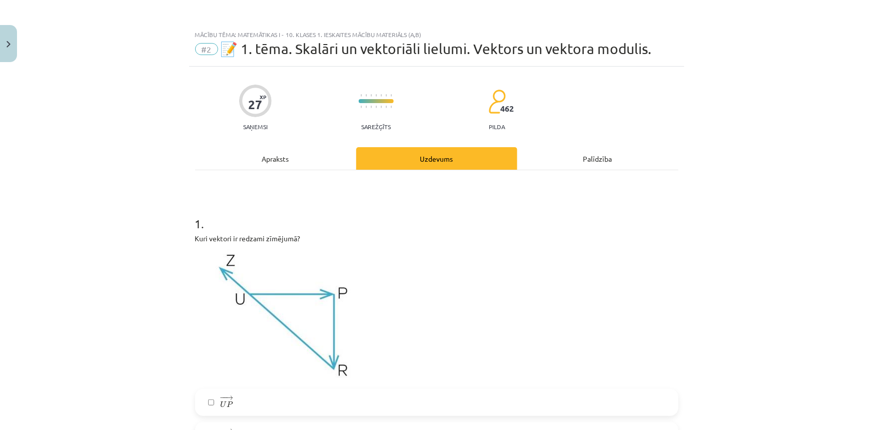
click at [266, 159] on div "Apraksts" at bounding box center [275, 158] width 161 height 23
